Goal: Transaction & Acquisition: Book appointment/travel/reservation

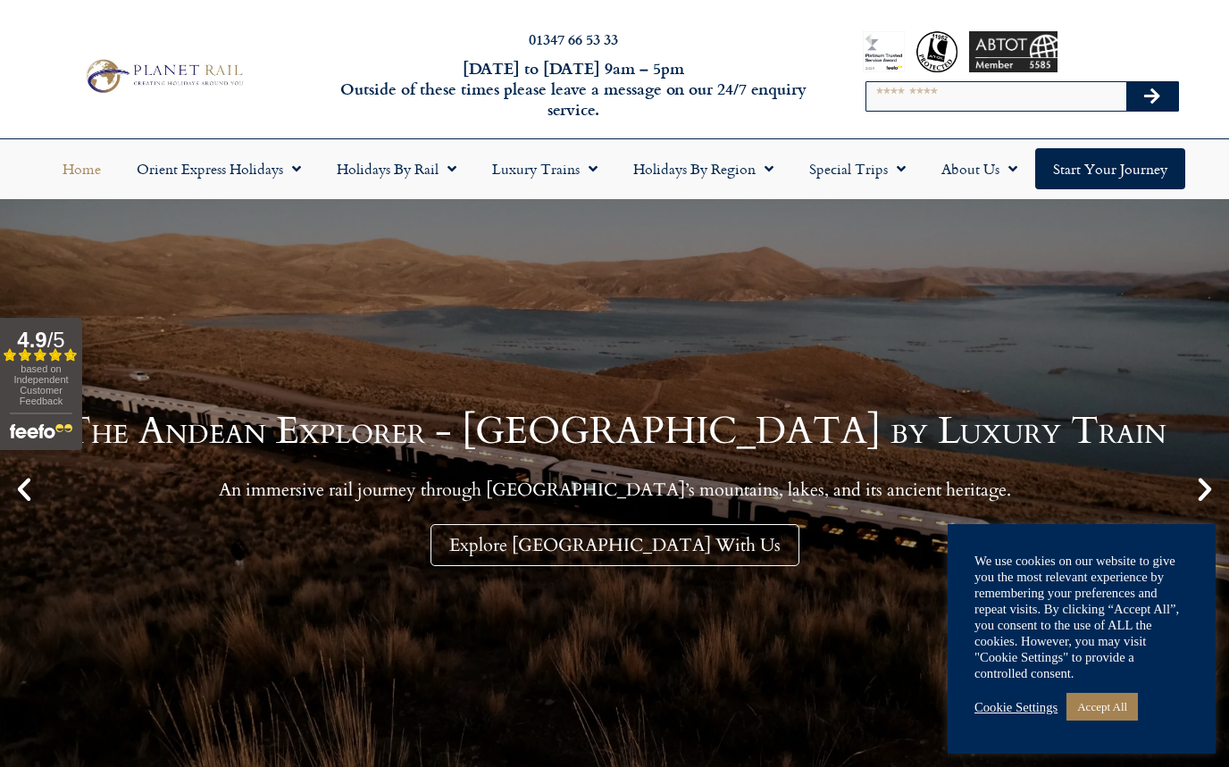
click at [468, 152] on link "Holidays by Rail" at bounding box center [396, 168] width 155 height 41
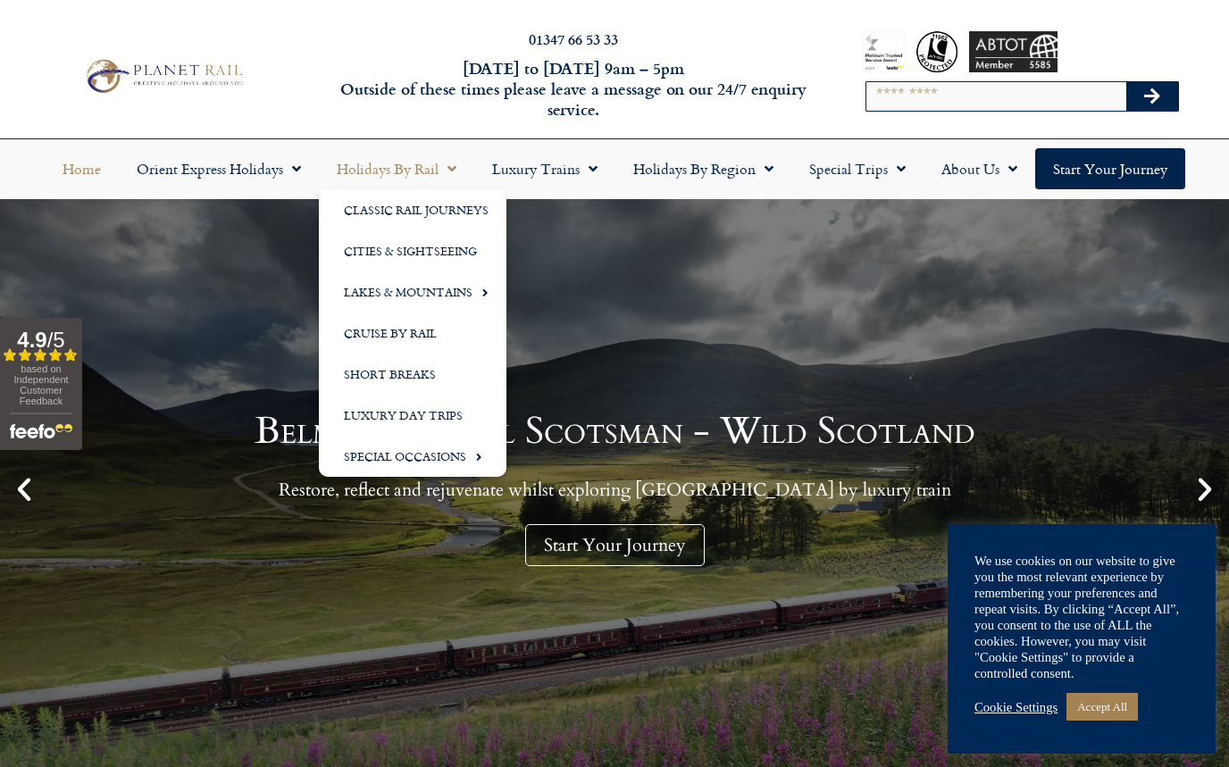
click at [915, 109] on input "Search" at bounding box center [996, 96] width 260 height 29
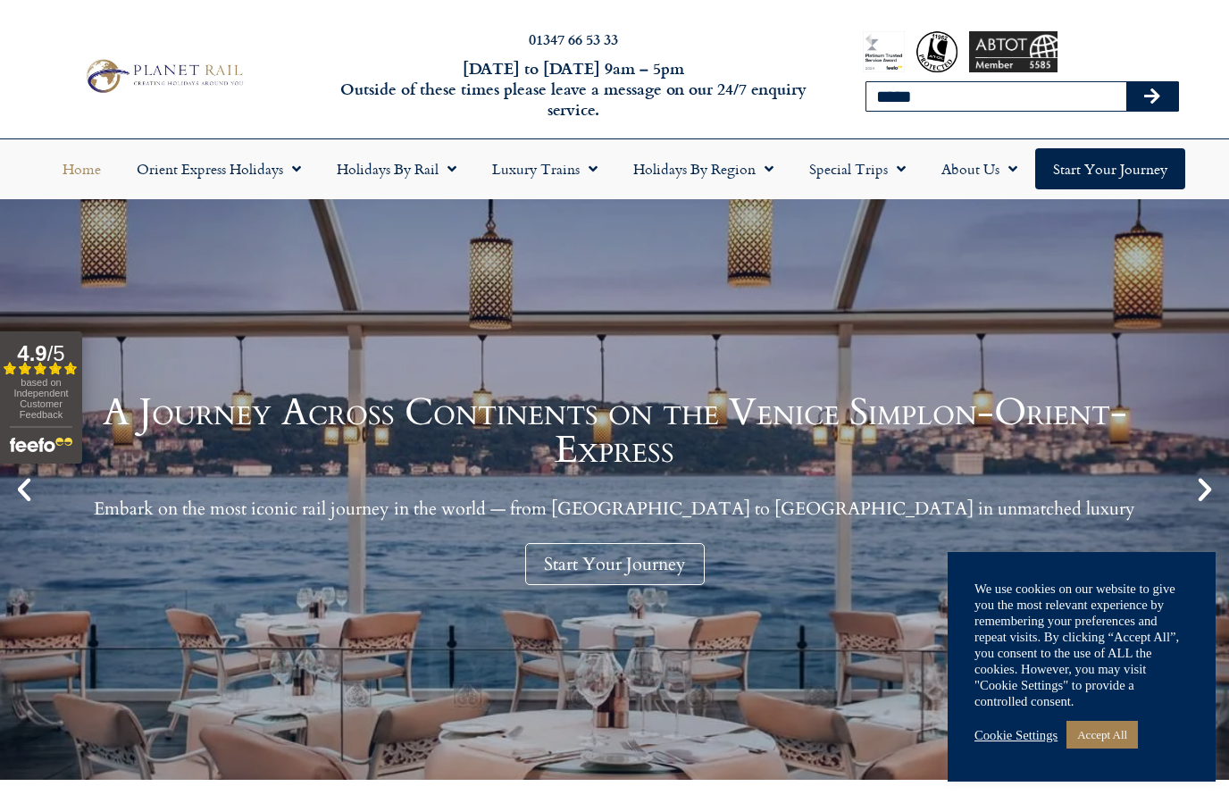
type input "*****"
click at [1151, 96] on button "Search" at bounding box center [1152, 96] width 52 height 29
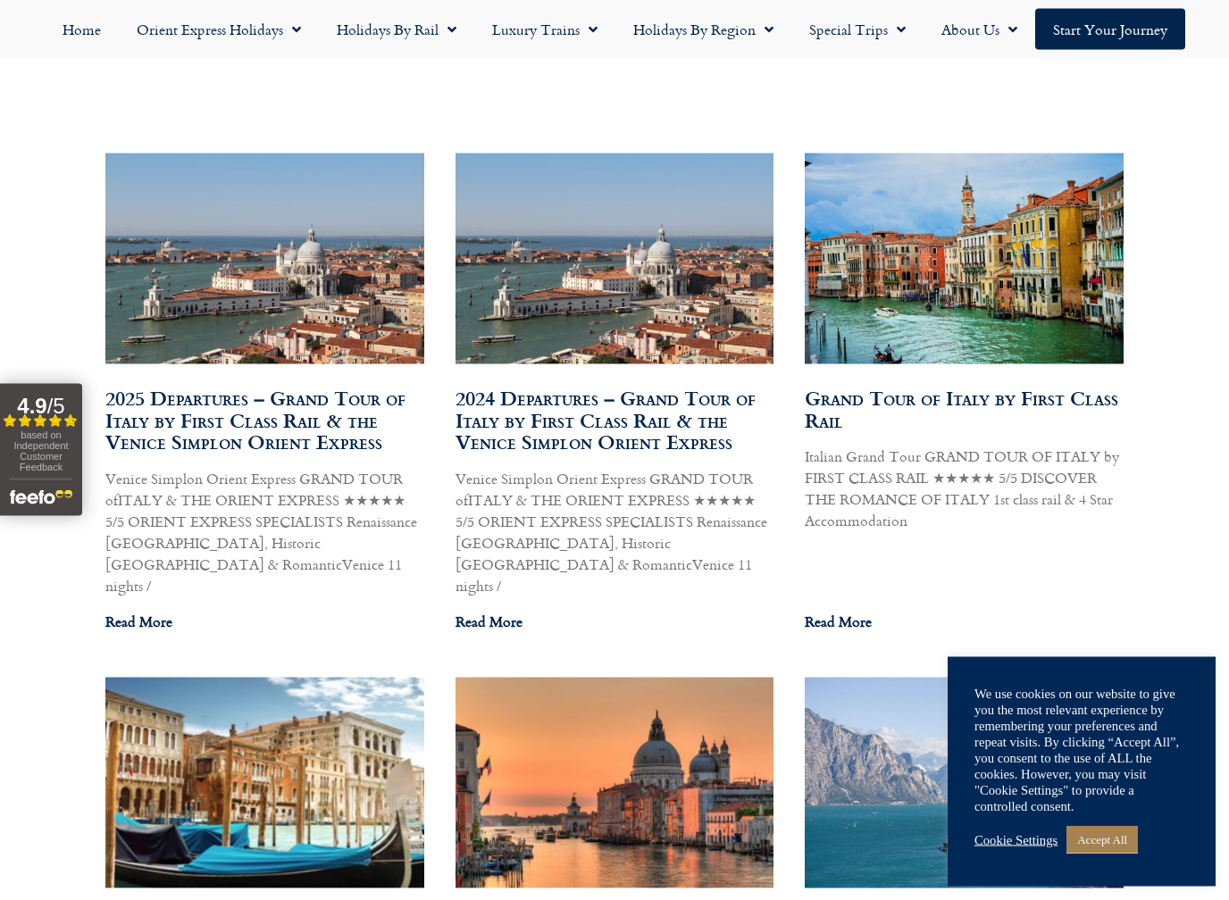
scroll to position [997, 0]
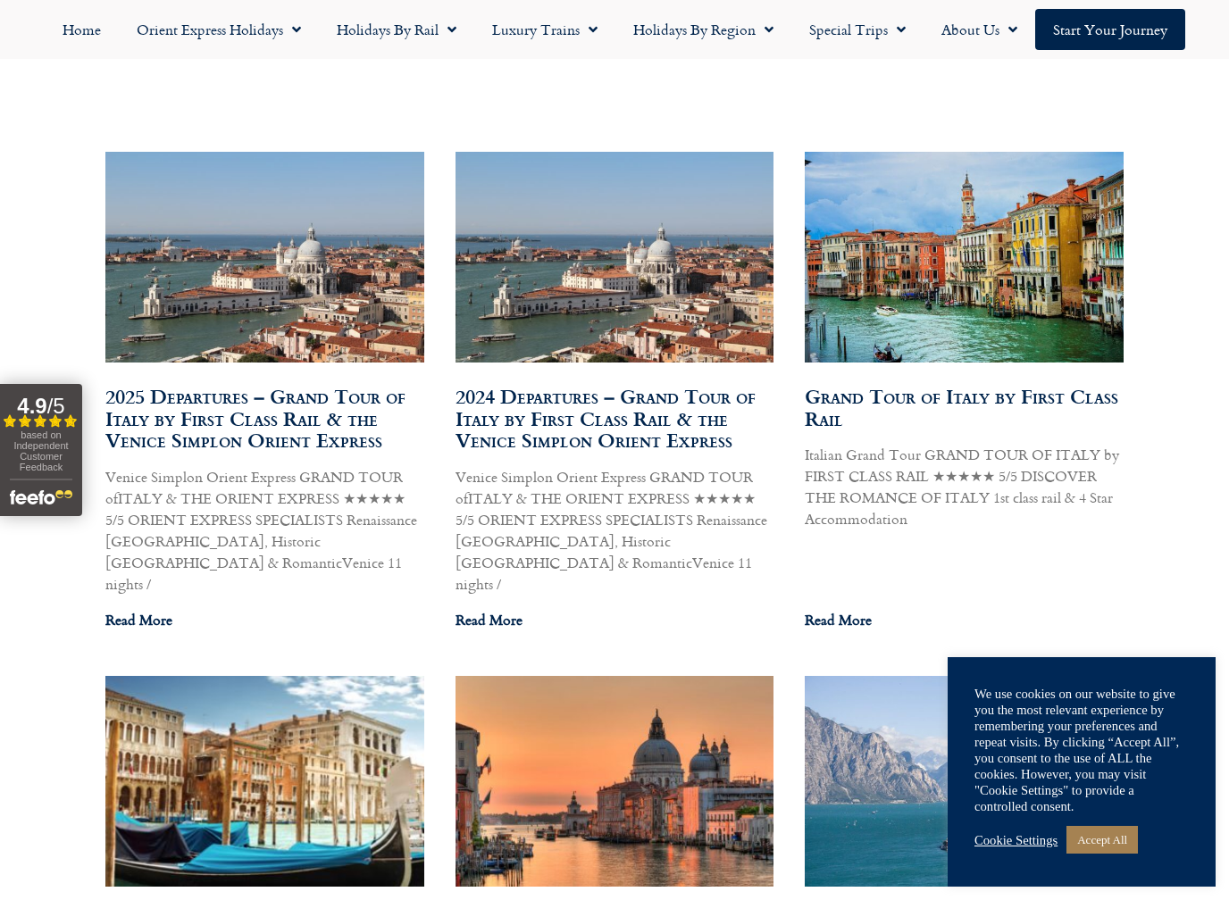
click at [917, 381] on link "Grand Tour of Italy by First Class Rail" at bounding box center [962, 407] width 314 height 52
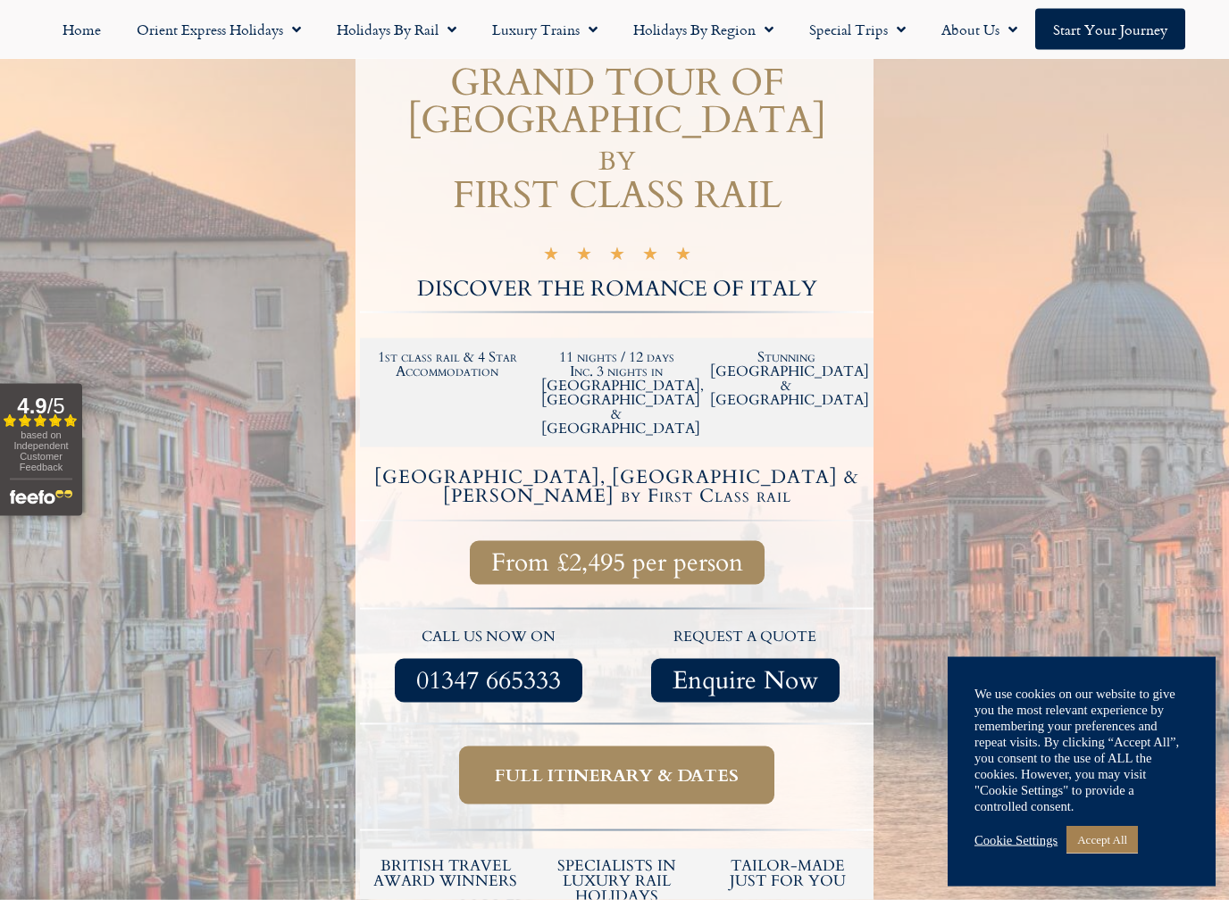
scroll to position [210, 0]
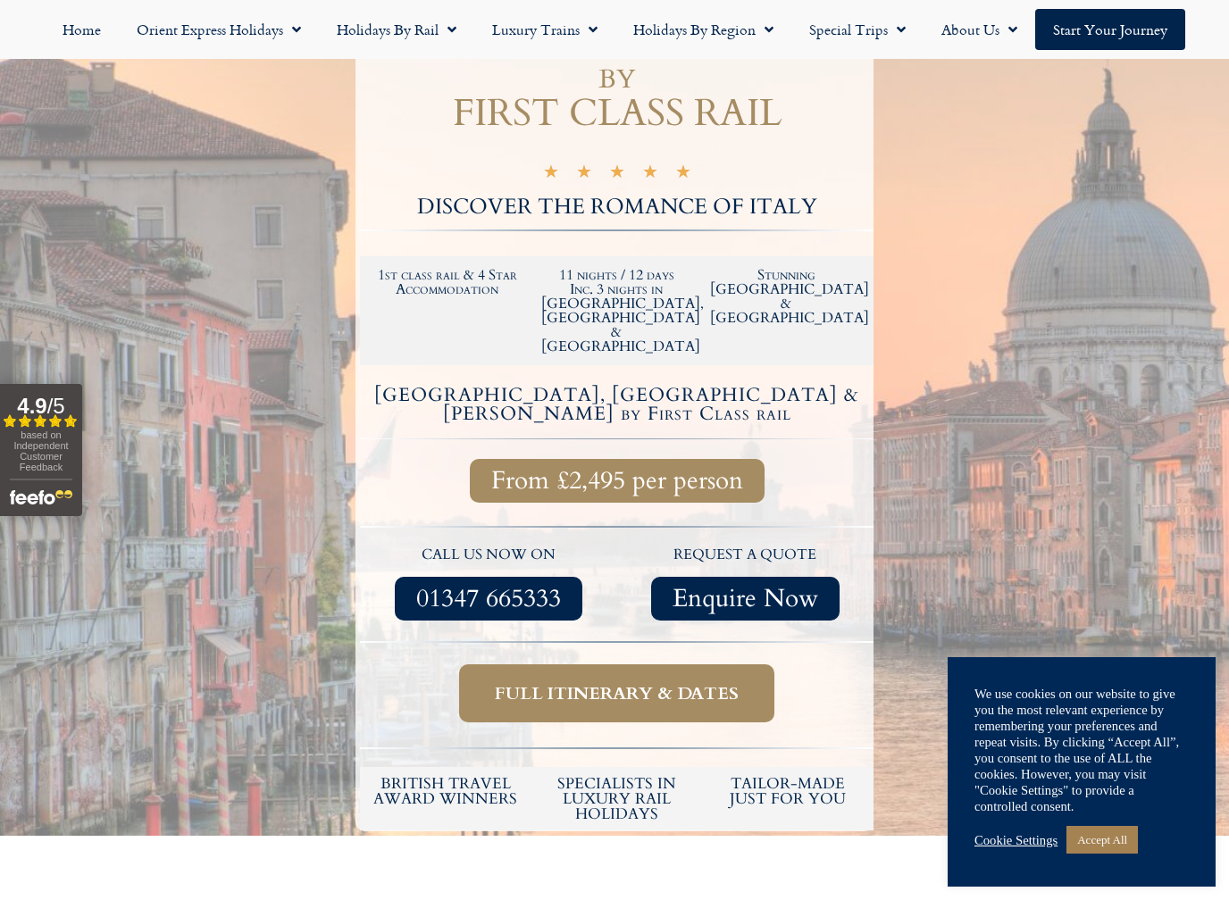
click at [554, 682] on span "Full itinerary & dates" at bounding box center [617, 693] width 244 height 22
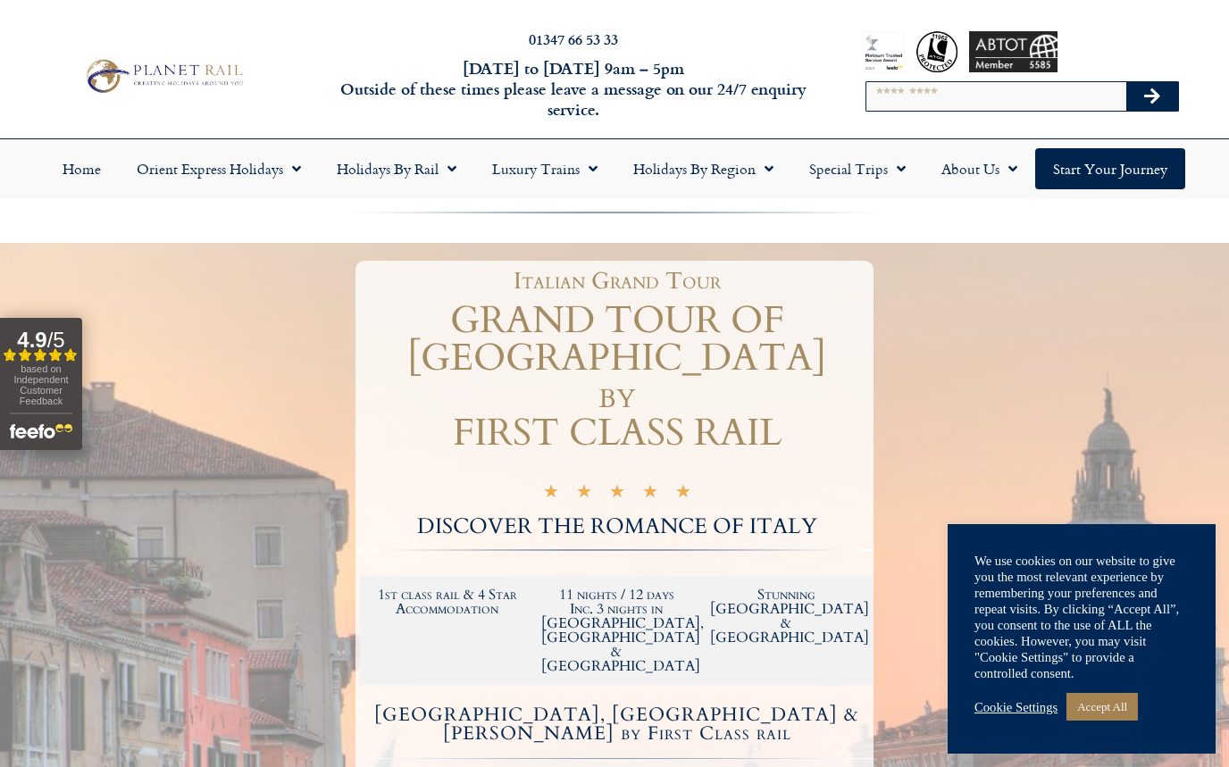
click at [431, 145] on div "Home Orient Express Holidays Venice Simplon-Orient-Express – 2025 [GEOGRAPHIC_D…" at bounding box center [614, 168] width 1229 height 59
click at [448, 152] on link "Holidays by Rail" at bounding box center [396, 168] width 155 height 41
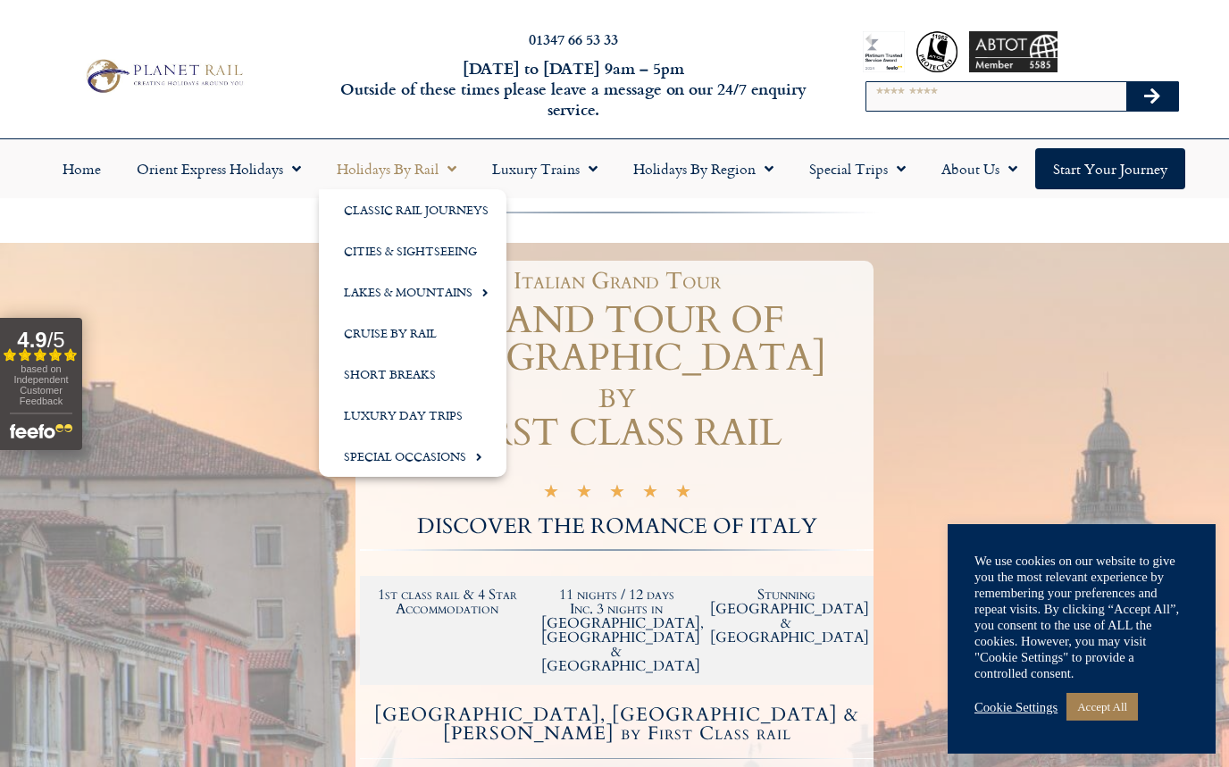
click at [394, 368] on link "Short Breaks" at bounding box center [413, 374] width 188 height 41
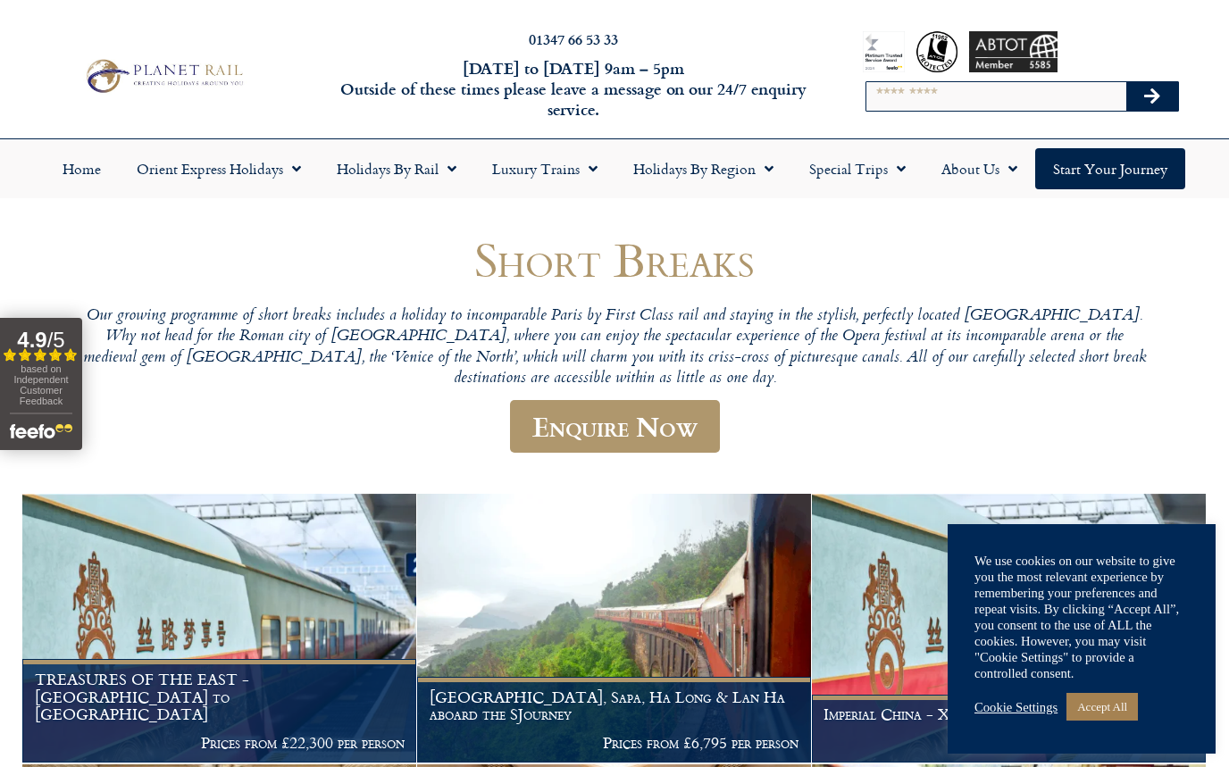
click at [155, 419] on header "Short Breaks Our growing programme of short breaks includes a holiday to incomp…" at bounding box center [615, 353] width 1072 height 240
click at [92, 161] on link "Home" at bounding box center [82, 168] width 74 height 41
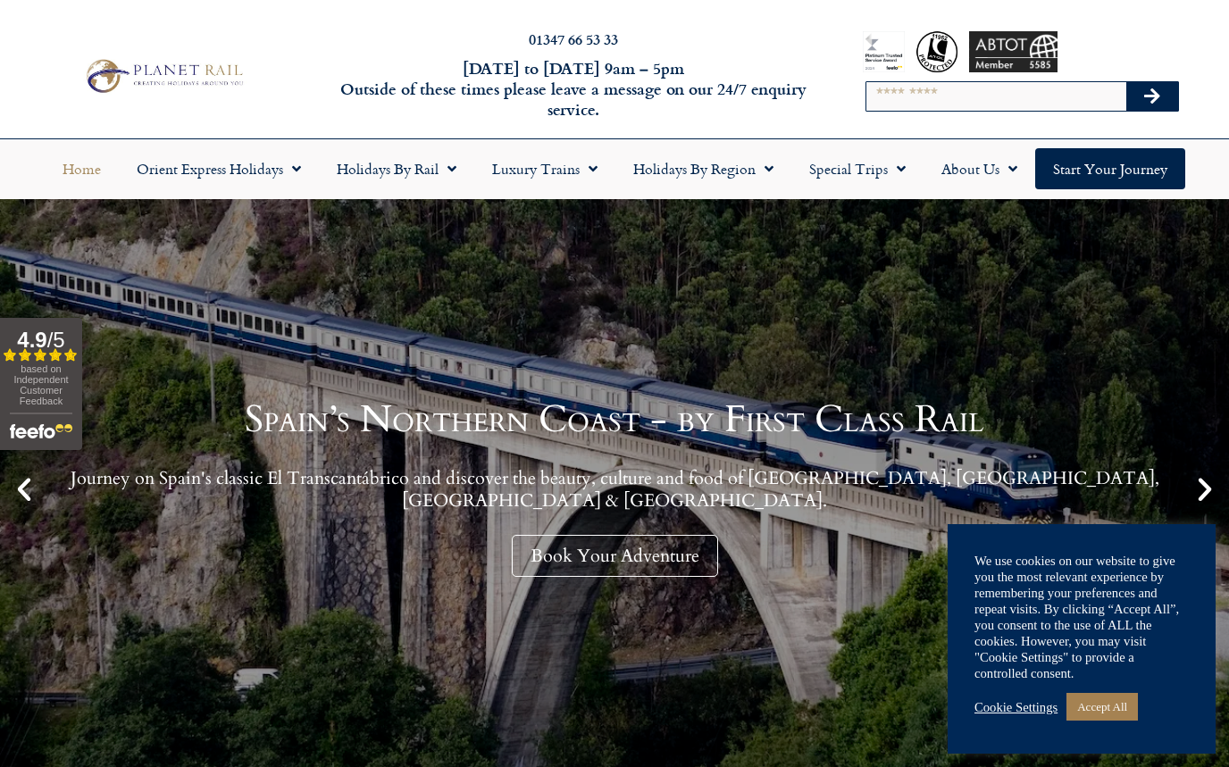
click at [411, 177] on link "Holidays by Rail" at bounding box center [396, 168] width 155 height 41
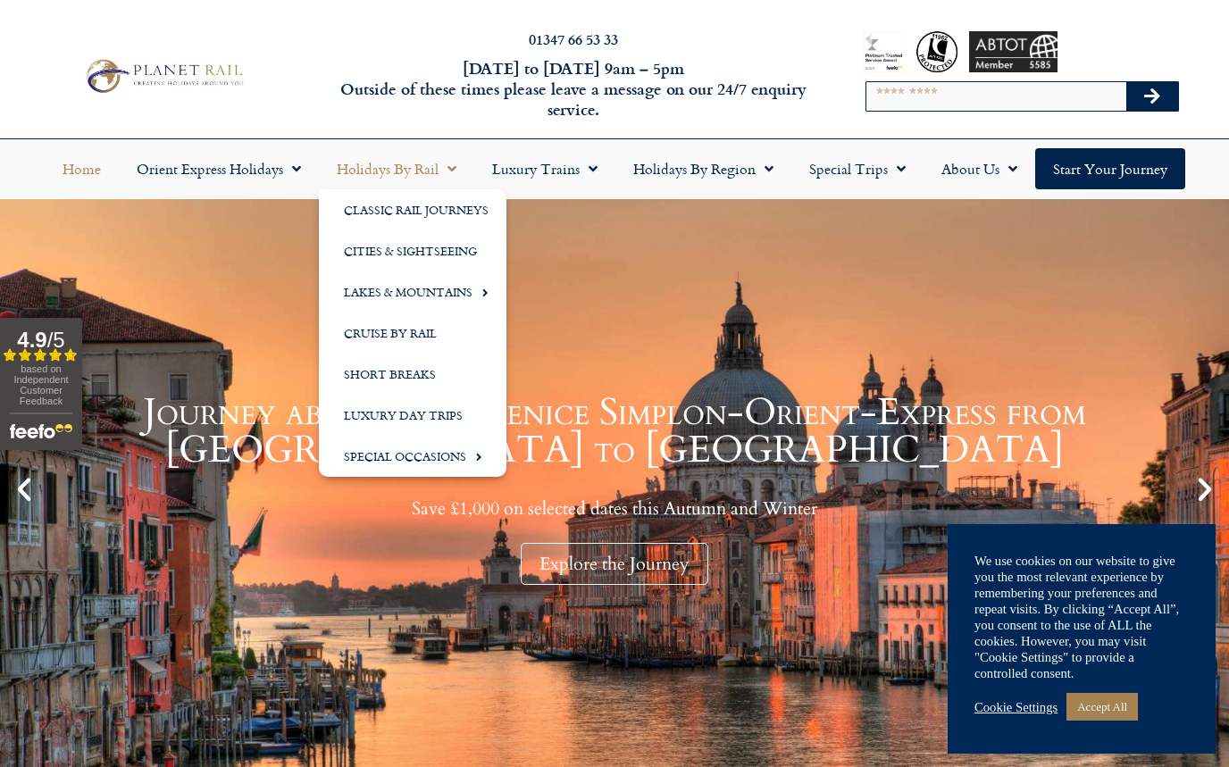
click at [381, 337] on link "Cruise by Rail" at bounding box center [413, 333] width 188 height 41
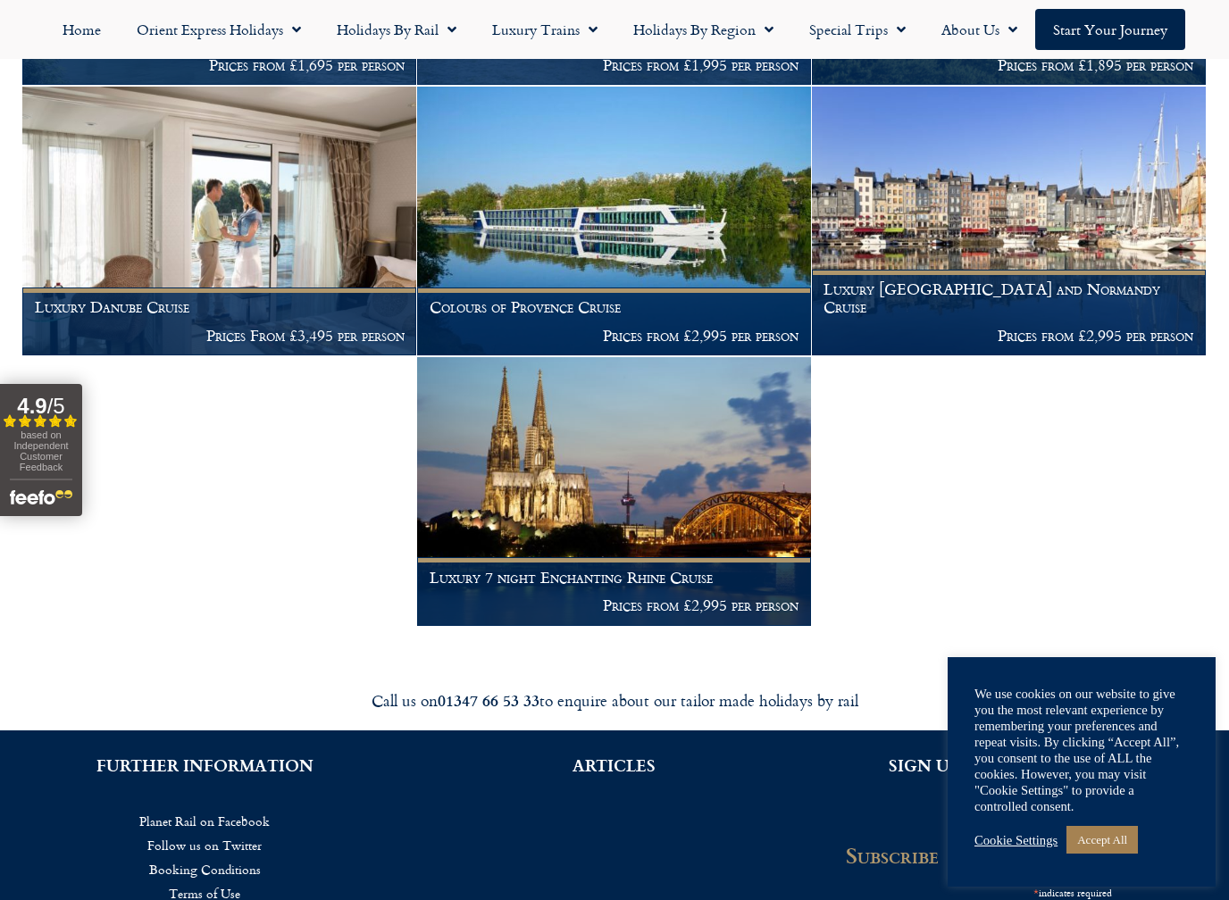
scroll to position [740, 0]
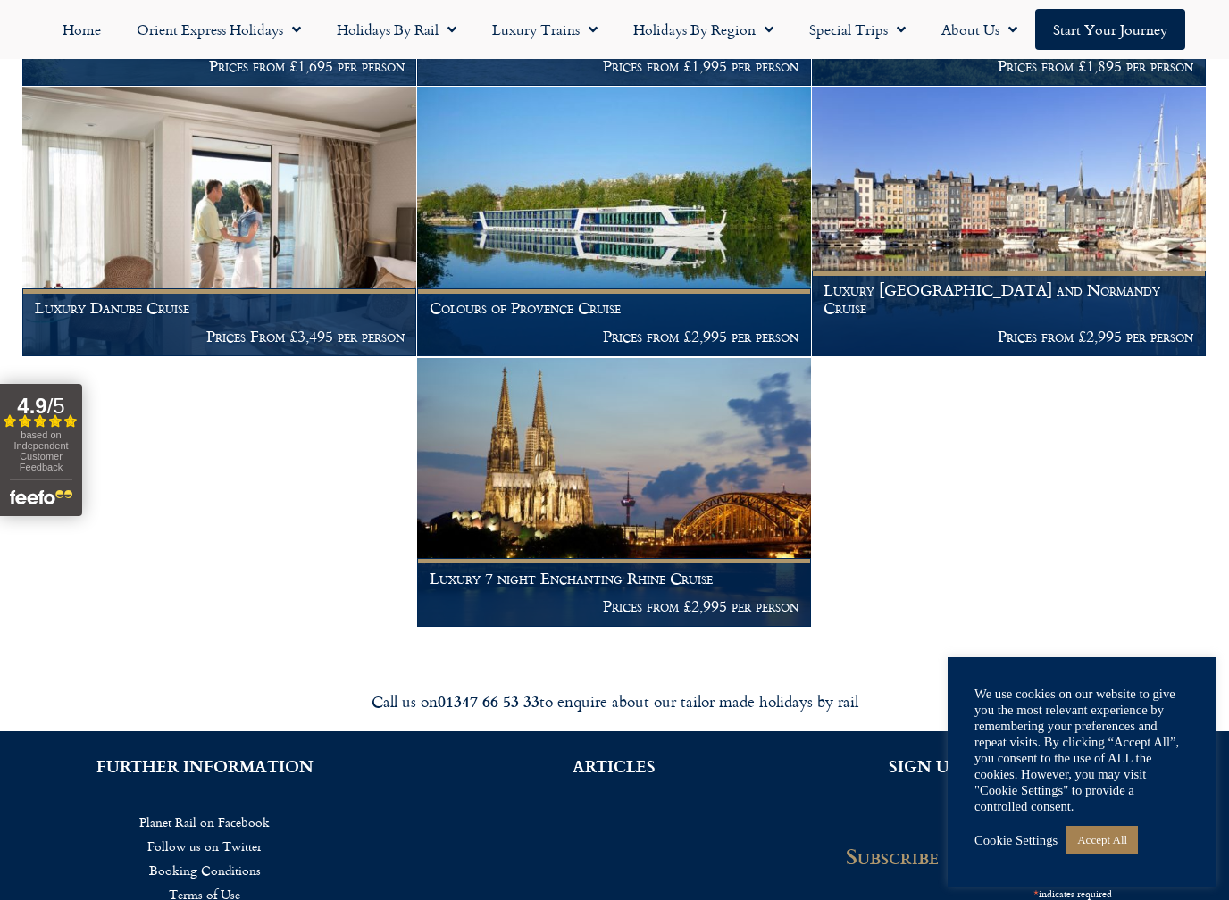
click at [517, 516] on img at bounding box center [614, 492] width 394 height 269
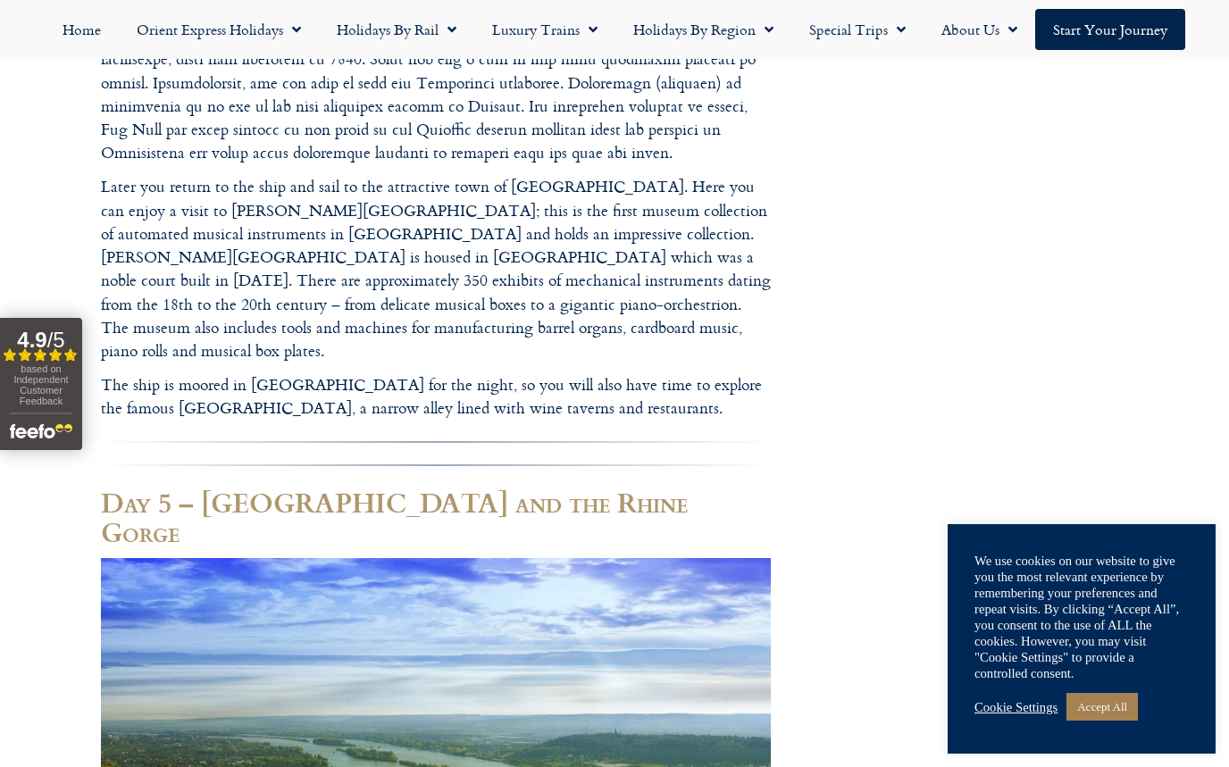
scroll to position [4162, 0]
